Goal: Find specific fact: Find specific fact

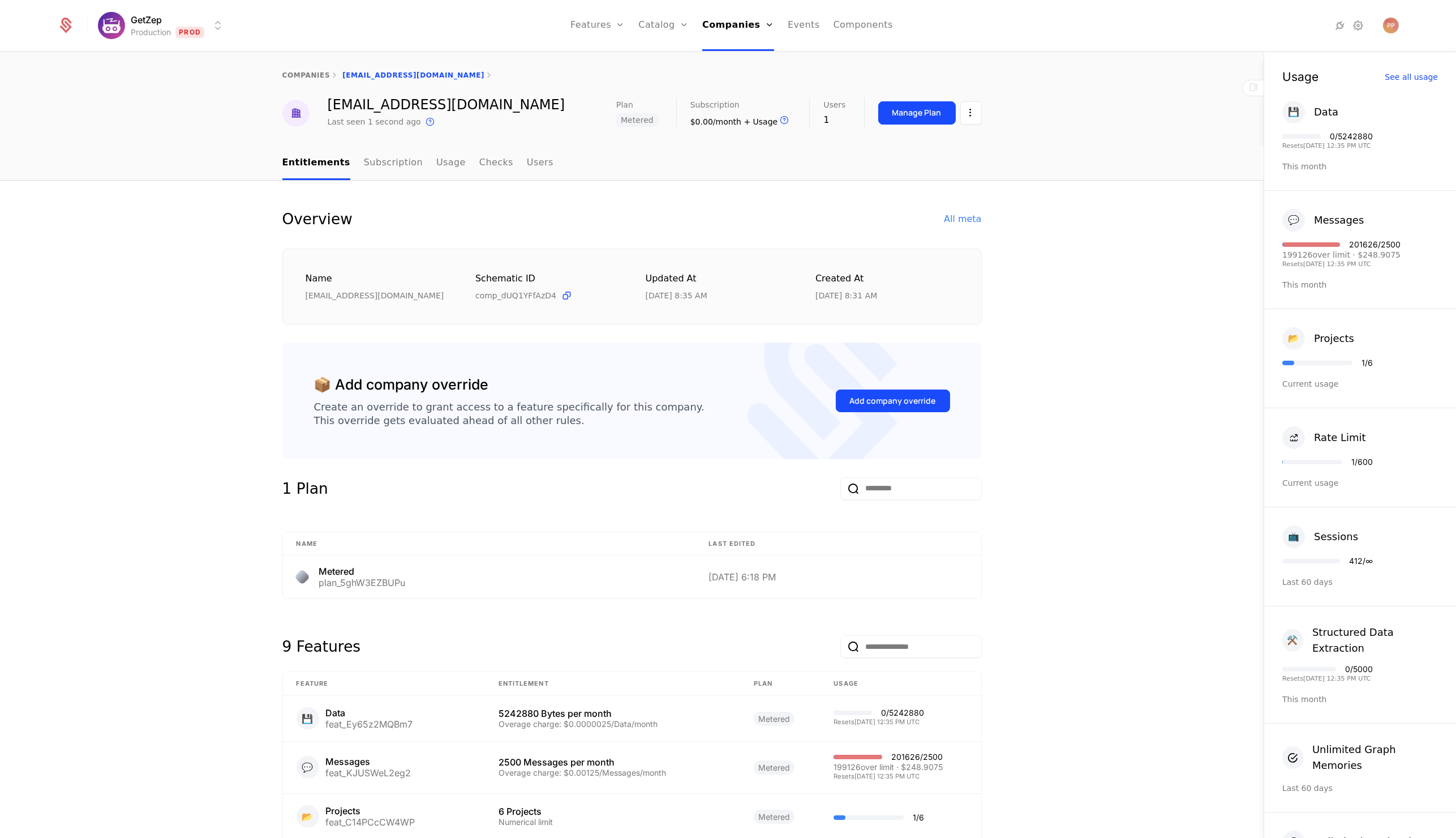
click at [413, 101] on div "[EMAIL_ADDRESS][DOMAIN_NAME]" at bounding box center [446, 105] width 238 height 14
click at [944, 222] on div "Overview All meta" at bounding box center [632, 219] width 699 height 22
click at [959, 222] on div "All meta" at bounding box center [962, 219] width 37 height 14
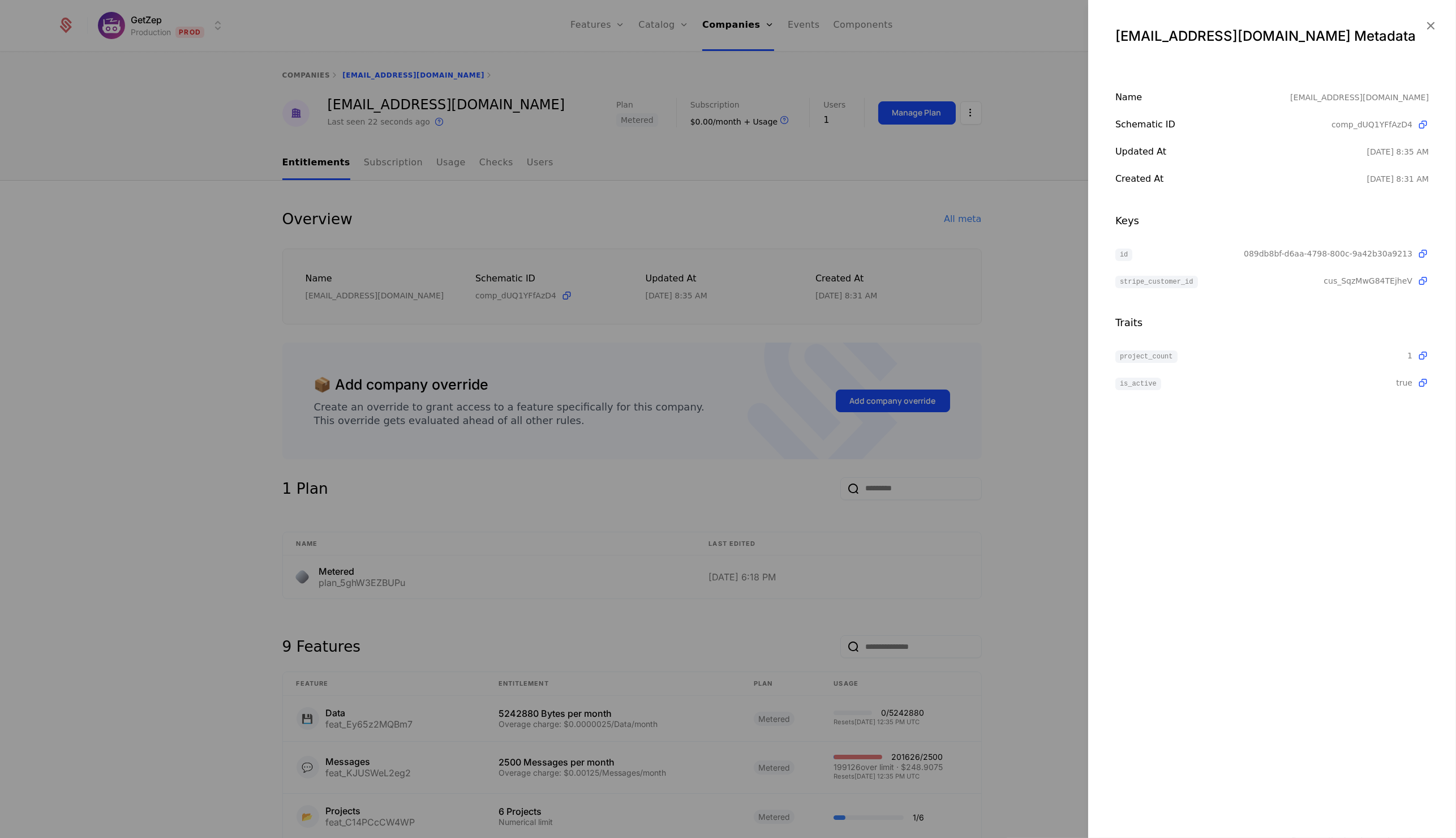
click at [1326, 252] on span "089db8bf-d6aa-4798-800c-9a42b30a9213" at bounding box center [1328, 253] width 169 height 11
copy span "089db8bf-d6aa-4798-800c-9a42b30a9213"
click at [157, 351] on div at bounding box center [728, 419] width 1456 height 838
